Goal: Information Seeking & Learning: Learn about a topic

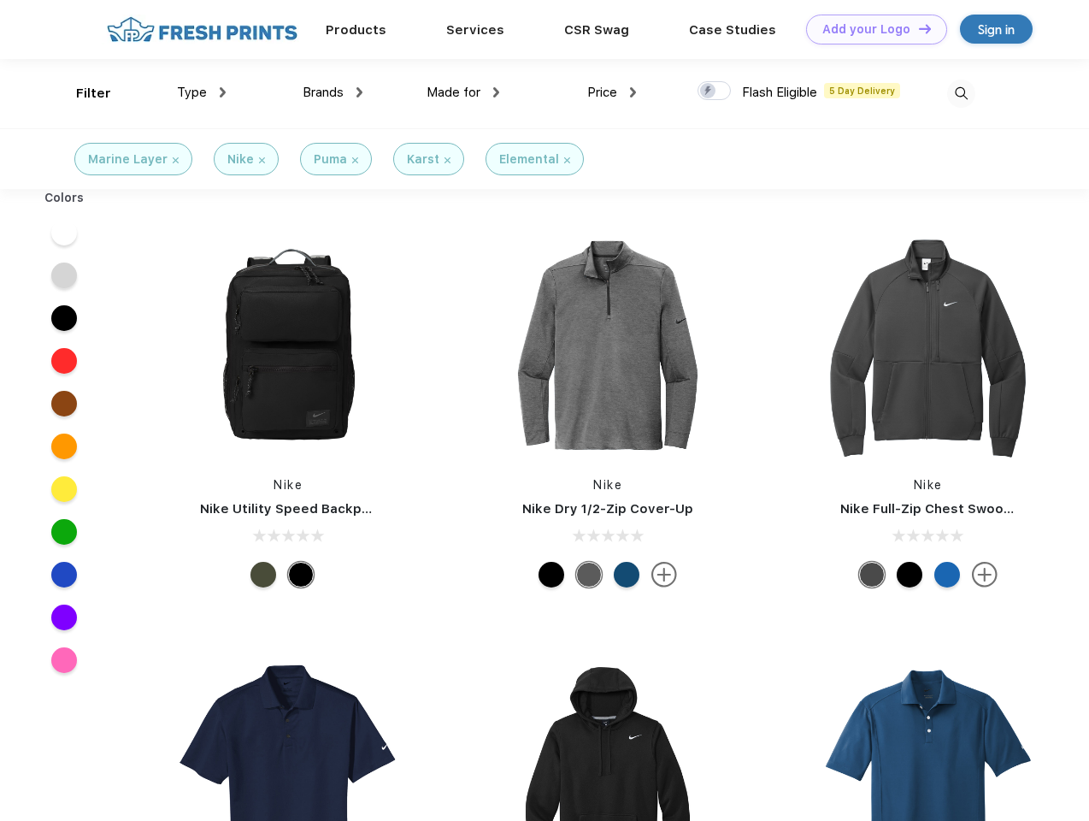
click at [870, 29] on link "Add your Logo Design Tool" at bounding box center [876, 30] width 141 height 30
click at [0, 0] on div "Design Tool" at bounding box center [0, 0] width 0 height 0
click at [917, 28] on link "Add your Logo Design Tool" at bounding box center [876, 30] width 141 height 30
click at [82, 93] on div "Filter" at bounding box center [93, 94] width 35 height 20
click at [202, 92] on span "Type" at bounding box center [192, 92] width 30 height 15
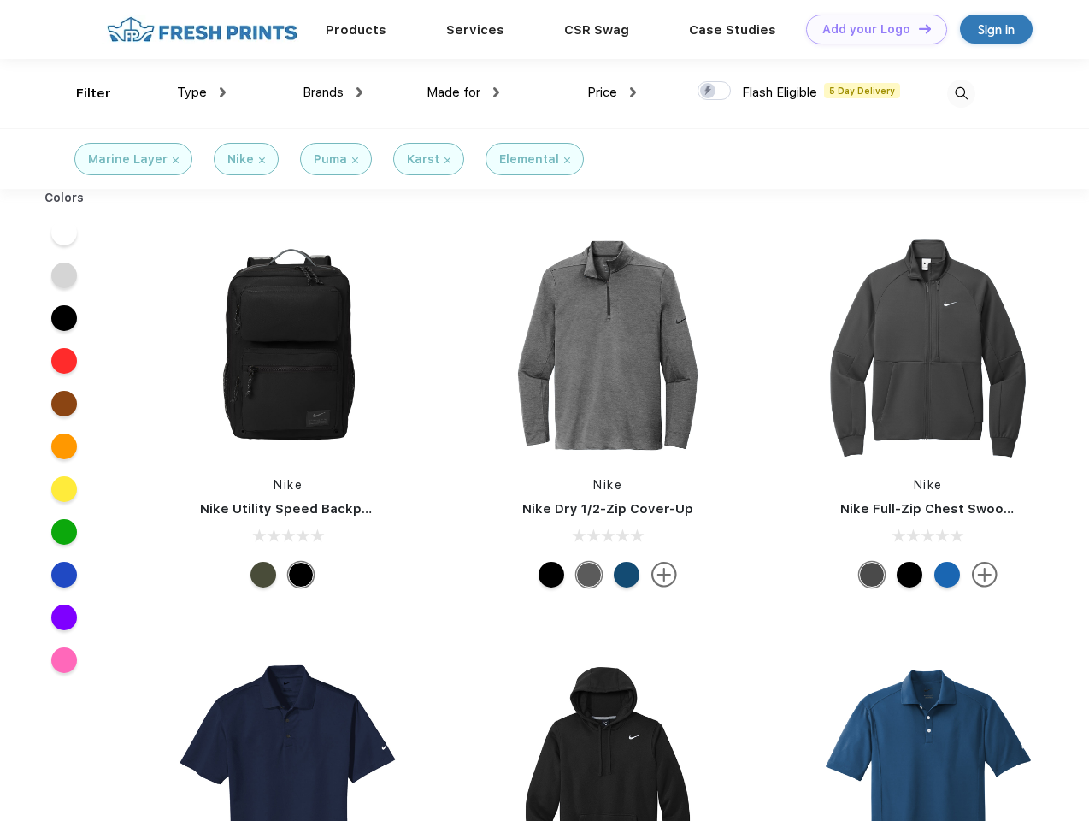
click at [333, 92] on span "Brands" at bounding box center [323, 92] width 41 height 15
click at [463, 92] on span "Made for" at bounding box center [454, 92] width 54 height 15
click at [612, 92] on span "Price" at bounding box center [602, 92] width 30 height 15
click at [715, 91] on div at bounding box center [713, 90] width 33 height 19
click at [709, 91] on input "checkbox" at bounding box center [702, 85] width 11 height 11
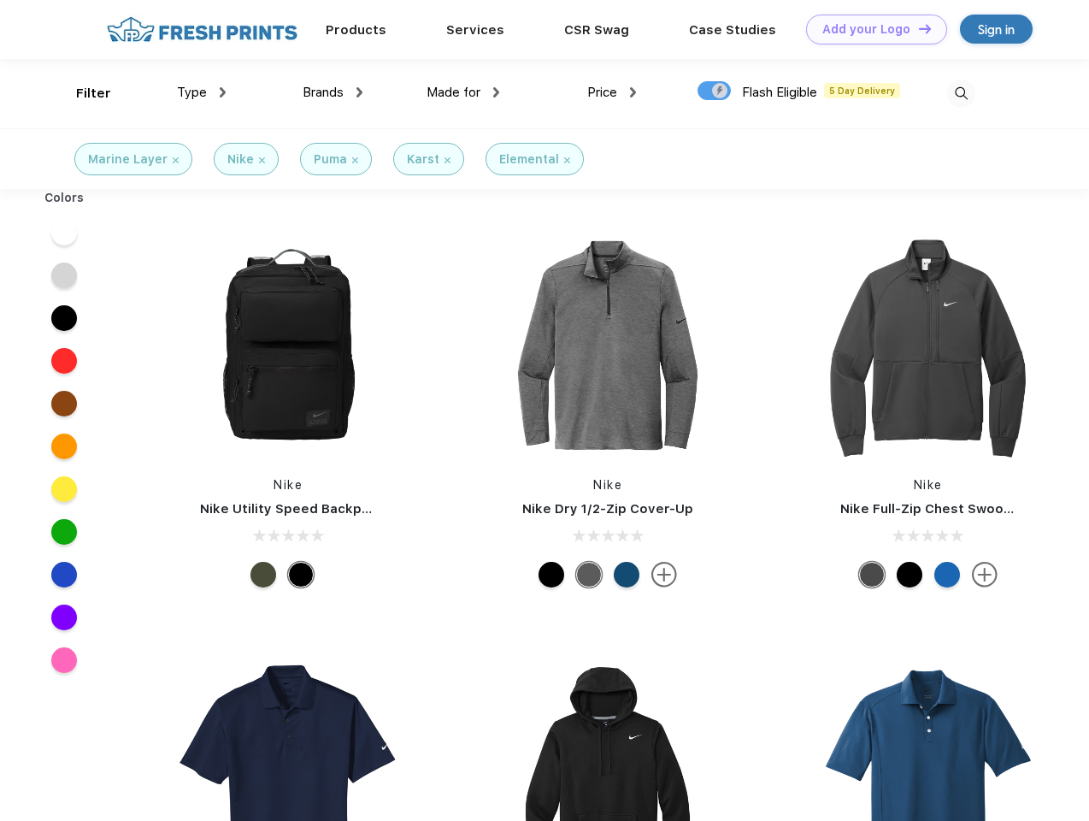
click at [961, 93] on img at bounding box center [961, 93] width 28 height 28
